Goal: Navigation & Orientation: Find specific page/section

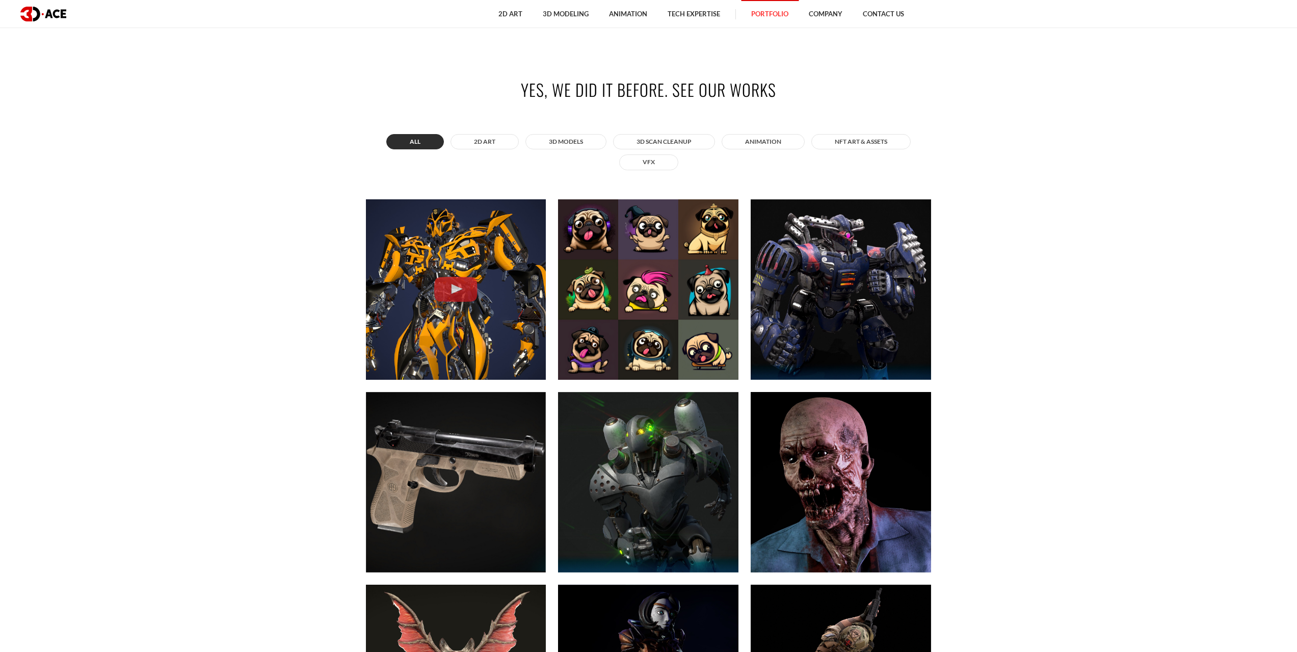
scroll to position [663, 0]
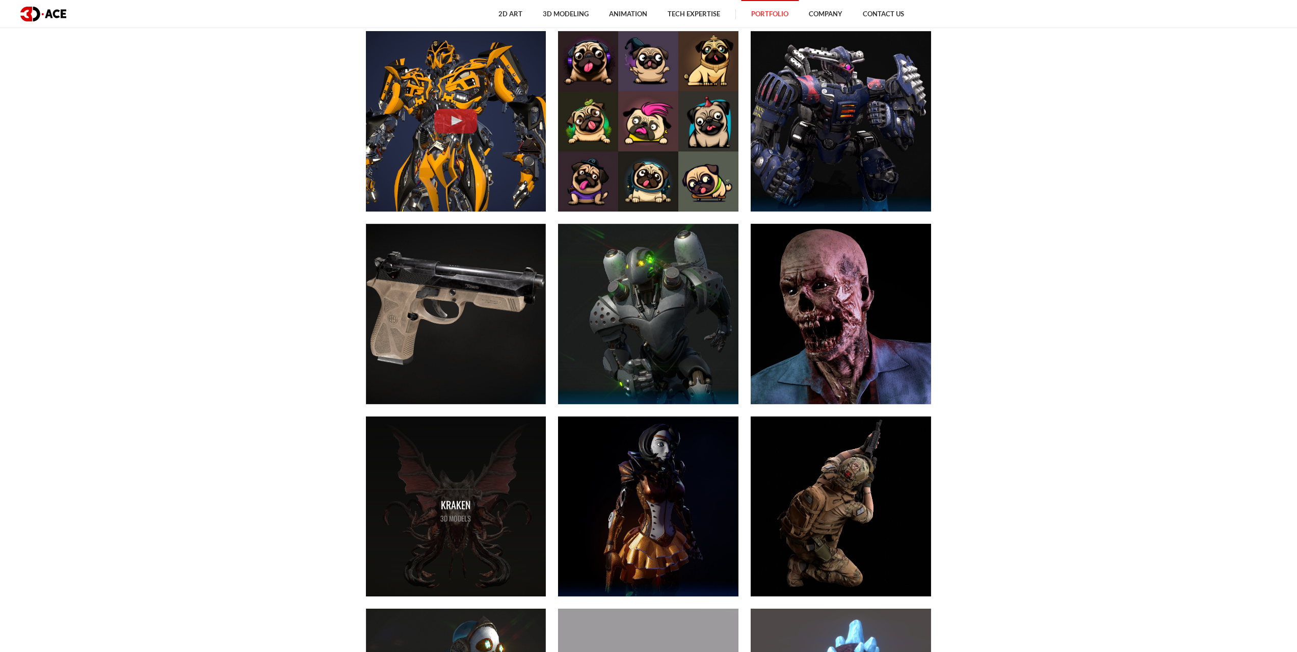
scroll to position [815, 0]
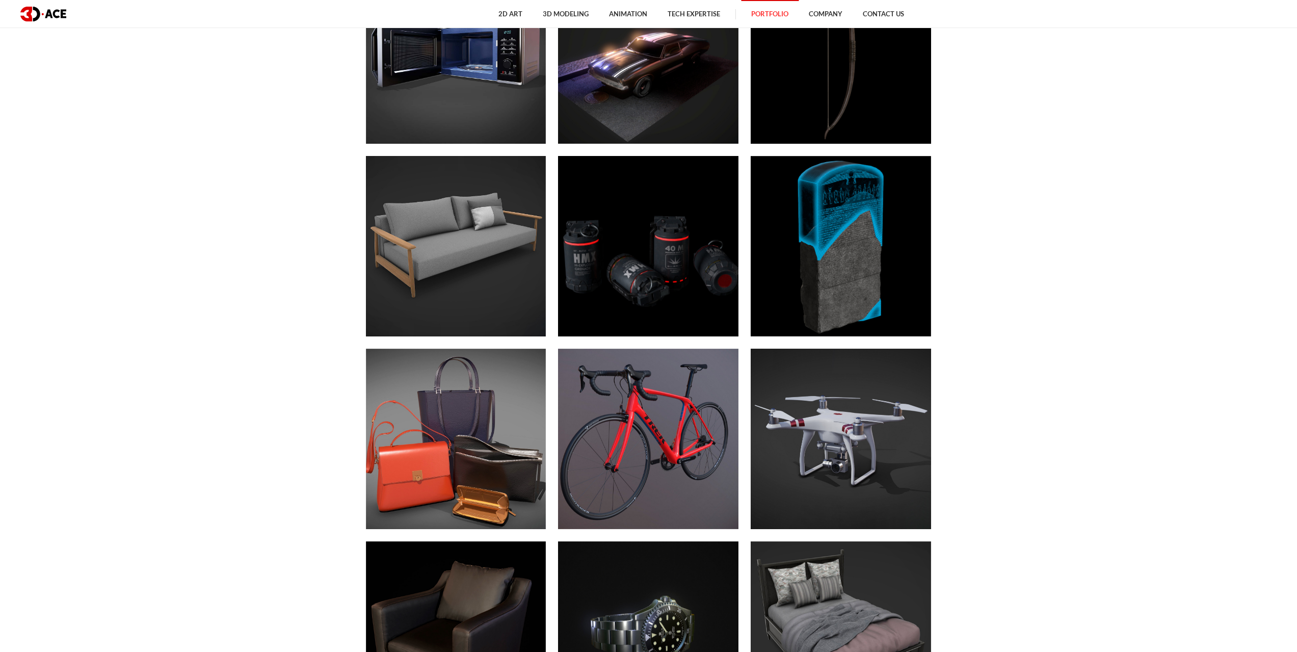
scroll to position [3771, 0]
